Goal: Task Accomplishment & Management: Manage account settings

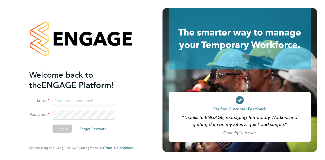
type input "warren.ellis@wates.co.uk"
click at [64, 133] on li "Sign In Forgot Password" at bounding box center [78, 130] width 99 height 13
click at [63, 129] on button "Sign In" at bounding box center [61, 128] width 19 height 8
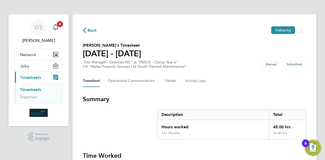
drag, startPoint x: 323, startPoint y: 40, endPoint x: 324, endPoint y: 68, distance: 28.2
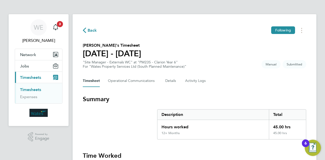
drag, startPoint x: 290, startPoint y: 149, endPoint x: 287, endPoint y: 127, distance: 22.5
drag, startPoint x: 320, startPoint y: 42, endPoint x: 324, endPoint y: 74, distance: 31.4
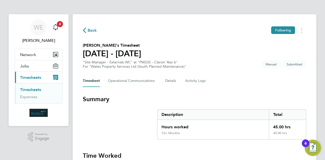
drag, startPoint x: 261, startPoint y: 149, endPoint x: 263, endPoint y: 141, distance: 7.9
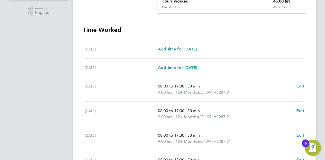
scroll to position [209, 0]
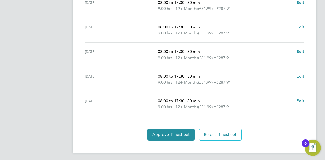
drag, startPoint x: 180, startPoint y: 146, endPoint x: 174, endPoint y: 167, distance: 21.8
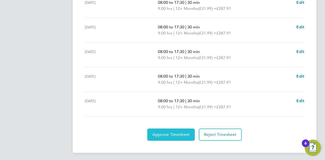
click at [164, 138] on button "Approve Timesheet" at bounding box center [170, 135] width 47 height 12
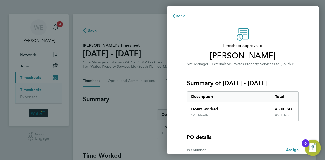
click at [241, 143] on div "PO number Assign" at bounding box center [243, 150] width 112 height 14
drag, startPoint x: 273, startPoint y: 66, endPoint x: 271, endPoint y: 86, distance: 20.6
click at [271, 86] on div "Timesheet approval of Alexandru Cirstea Site Manager - Externals WC · Wates Pro…" at bounding box center [243, 111] width 124 height 167
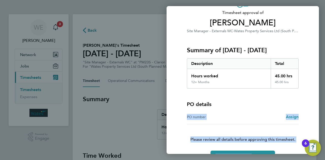
scroll to position [47, 0]
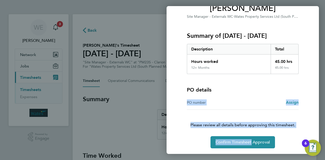
drag, startPoint x: 252, startPoint y: 134, endPoint x: 249, endPoint y: 152, distance: 17.5
click at [249, 152] on div "Timesheet approval of Alexandru Cirstea Site Manager - Externals WC · Wates Pro…" at bounding box center [242, 65] width 152 height 180
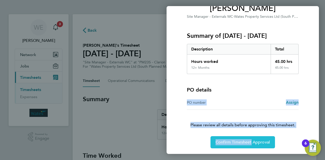
click at [245, 140] on span "Confirm Timesheet Approval" at bounding box center [242, 142] width 54 height 5
